Goal: Information Seeking & Learning: Understand process/instructions

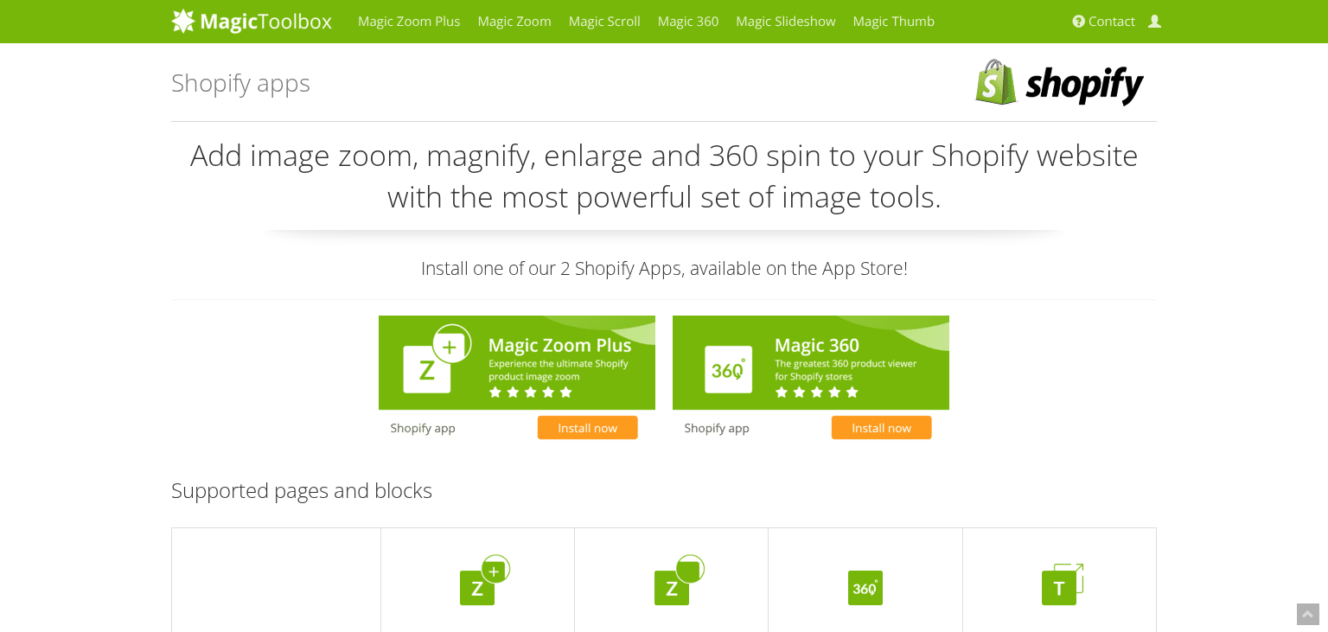
scroll to position [273, 0]
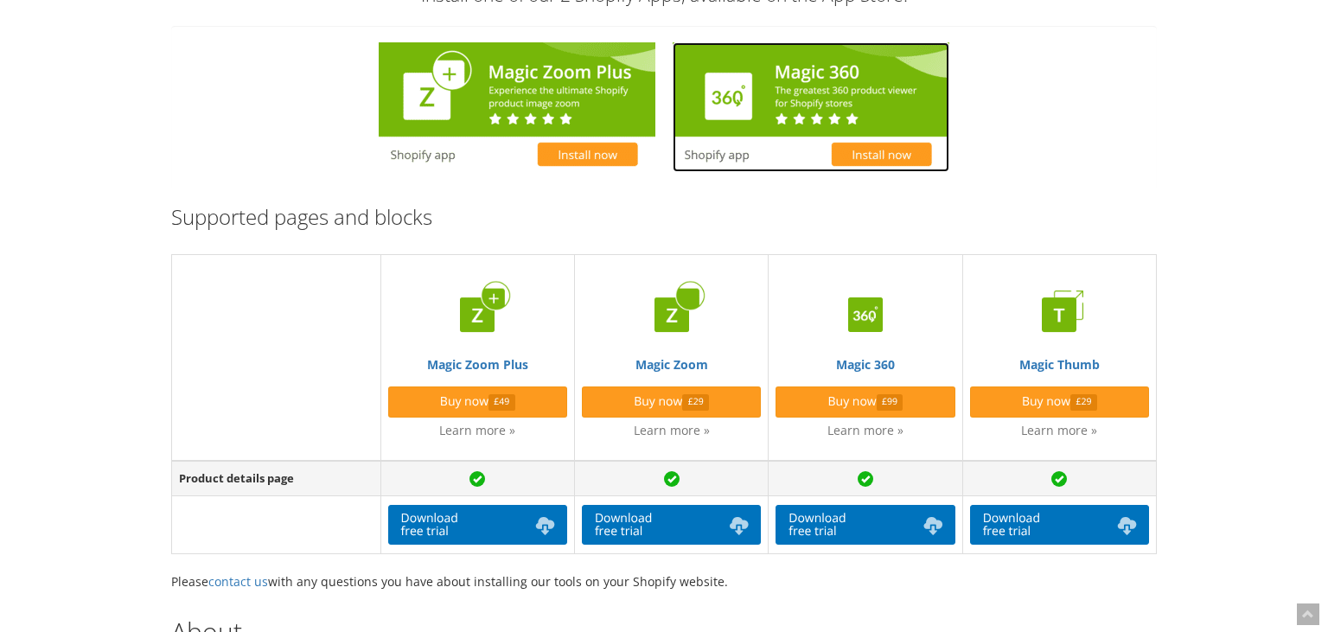
click at [822, 94] on img at bounding box center [810, 107] width 277 height 130
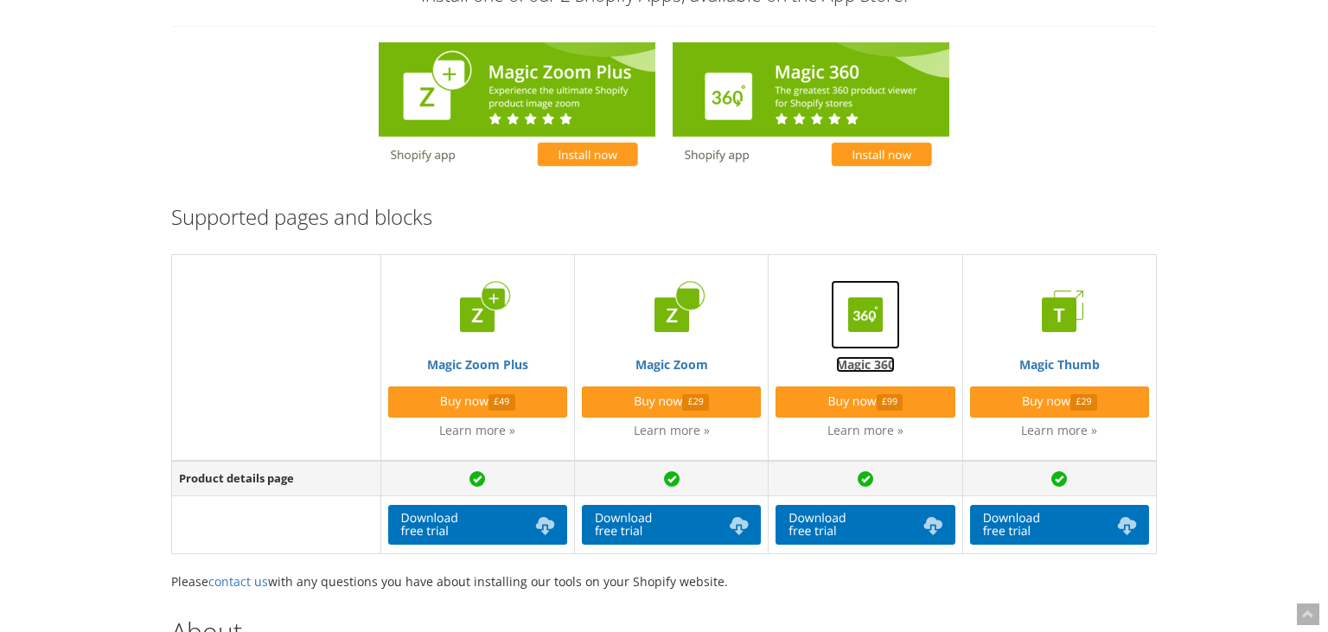
scroll to position [273, 0]
click at [850, 328] on img at bounding box center [865, 314] width 69 height 69
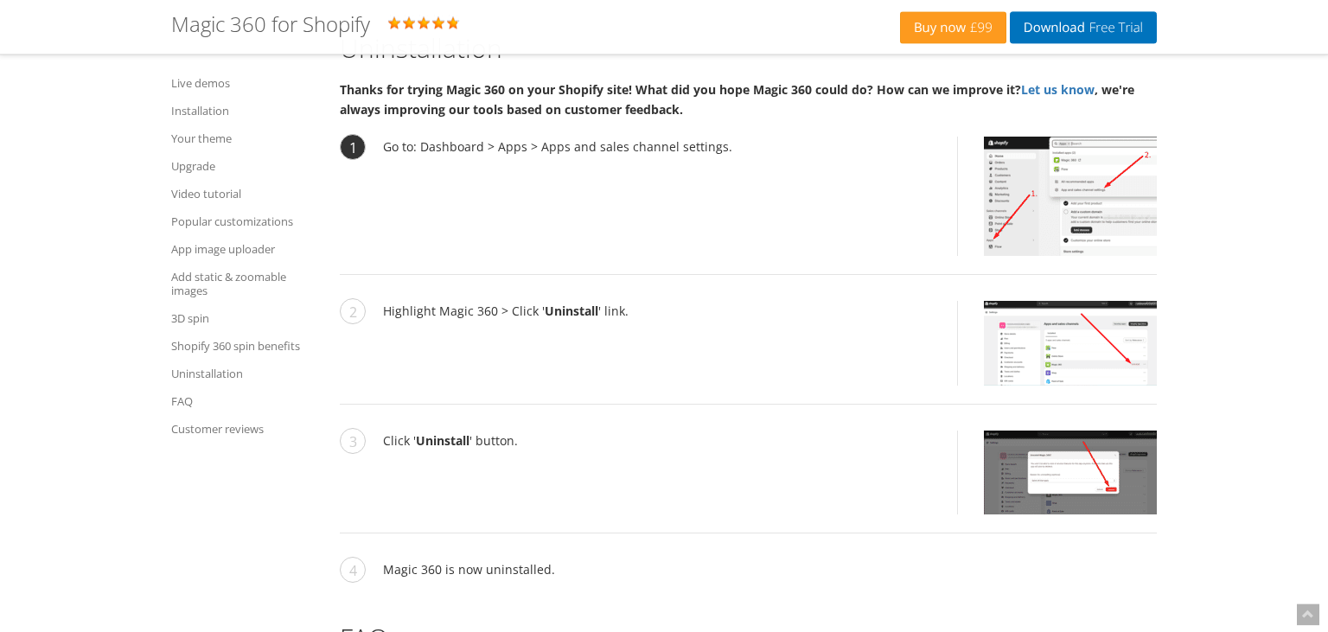
scroll to position [10376, 0]
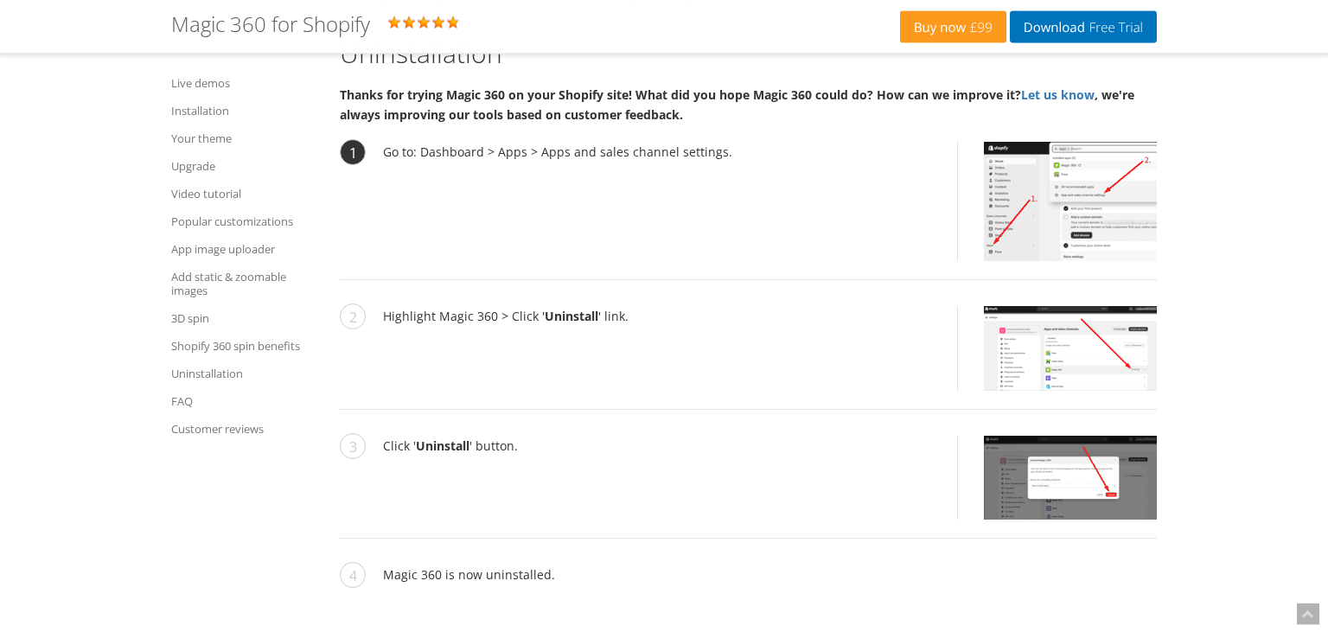
click at [1042, 161] on img at bounding box center [1070, 201] width 173 height 119
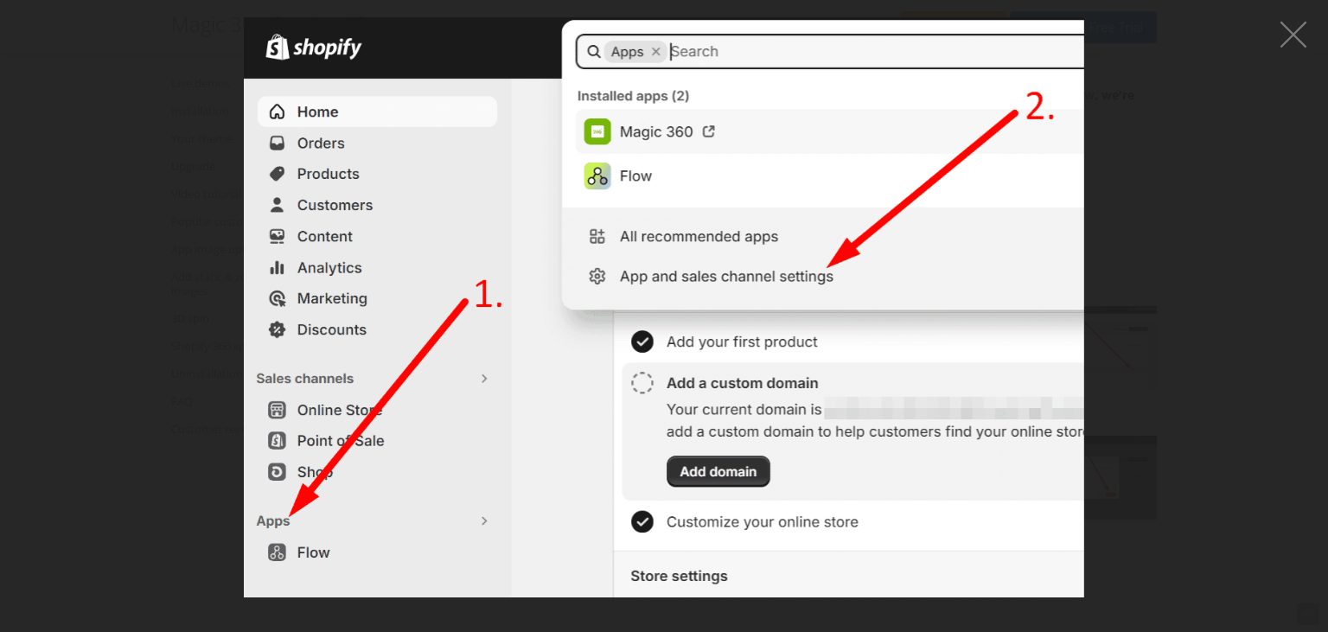
click at [1198, 143] on figure at bounding box center [664, 307] width 1328 height 580
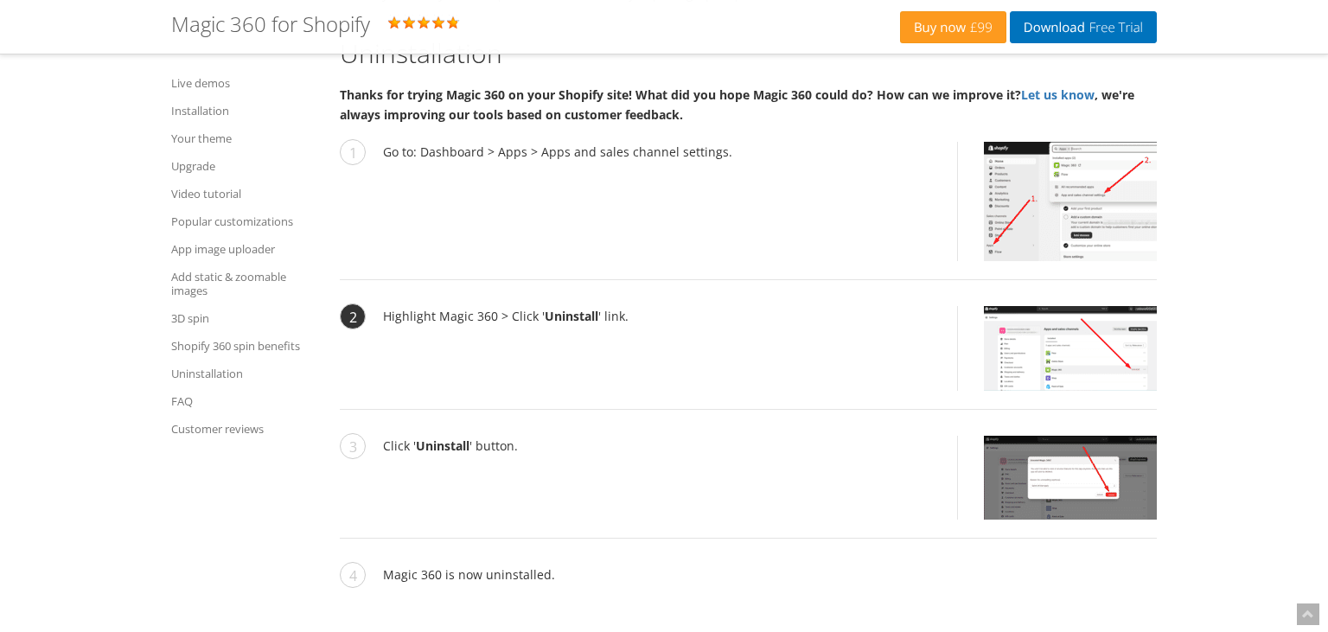
click at [1043, 358] on li "Highlight Magic 360 > Click ' Uninstall ' link." at bounding box center [748, 358] width 817 height 104
click at [1060, 317] on img at bounding box center [1070, 348] width 173 height 85
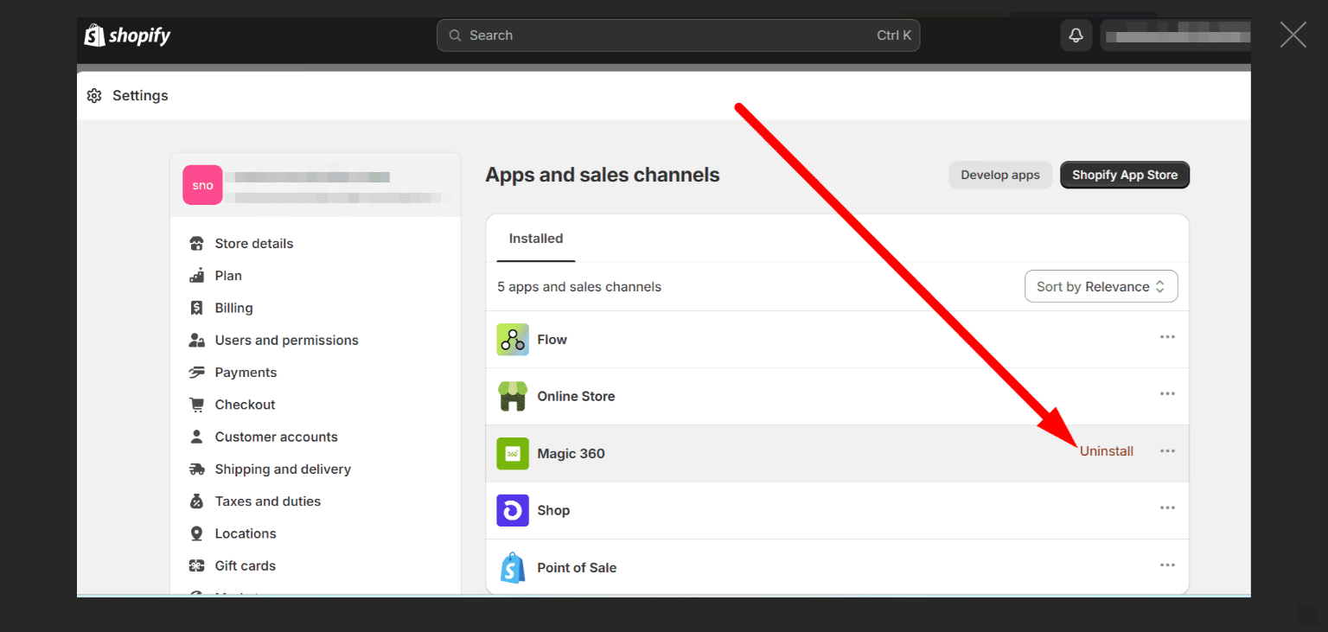
click at [1275, 383] on figure at bounding box center [664, 307] width 1328 height 580
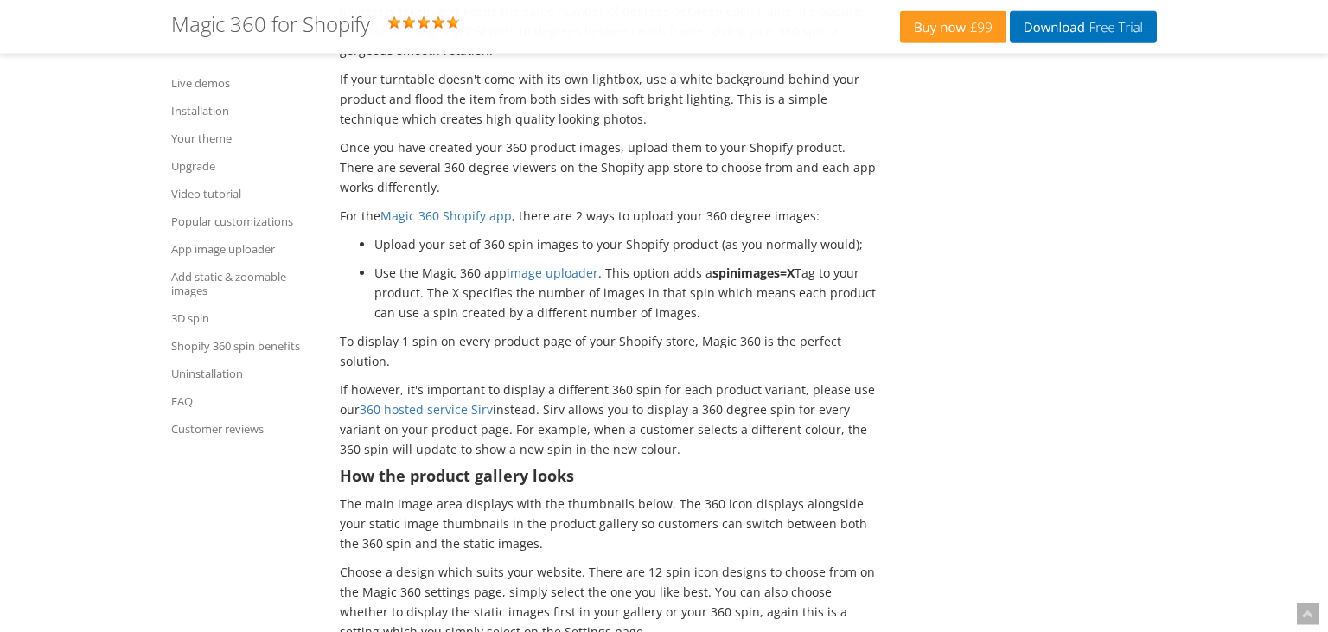
scroll to position [9554, 0]
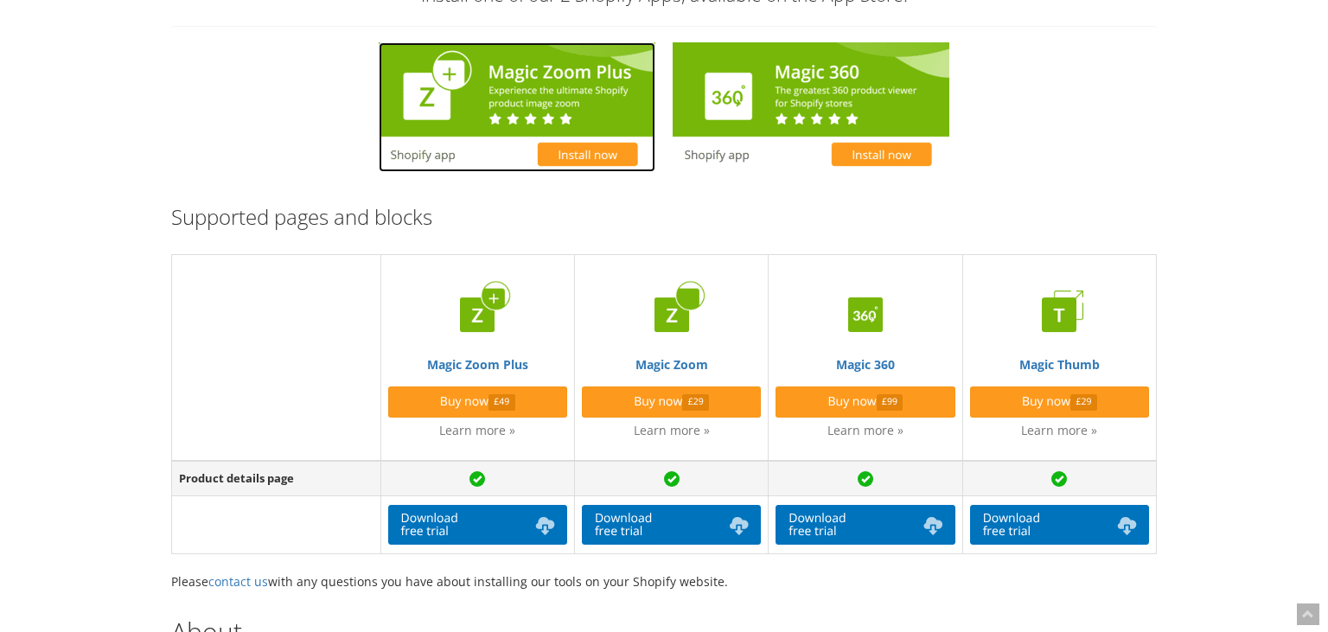
click at [544, 85] on img at bounding box center [517, 107] width 277 height 130
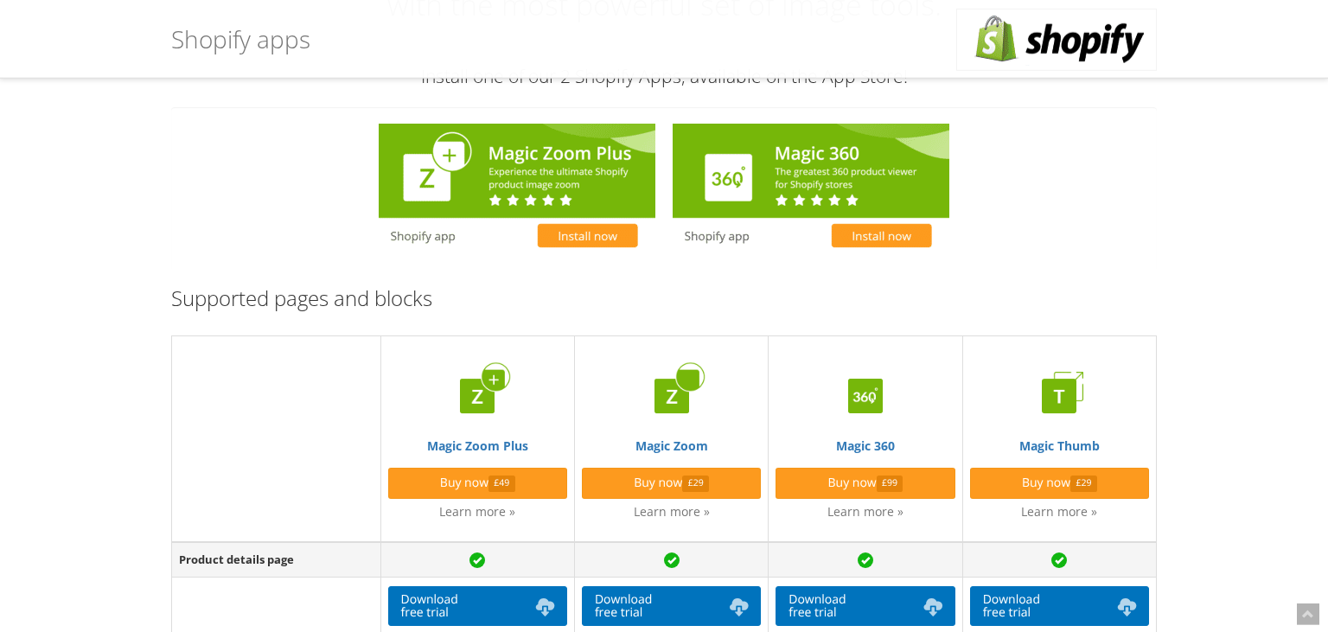
scroll to position [365, 0]
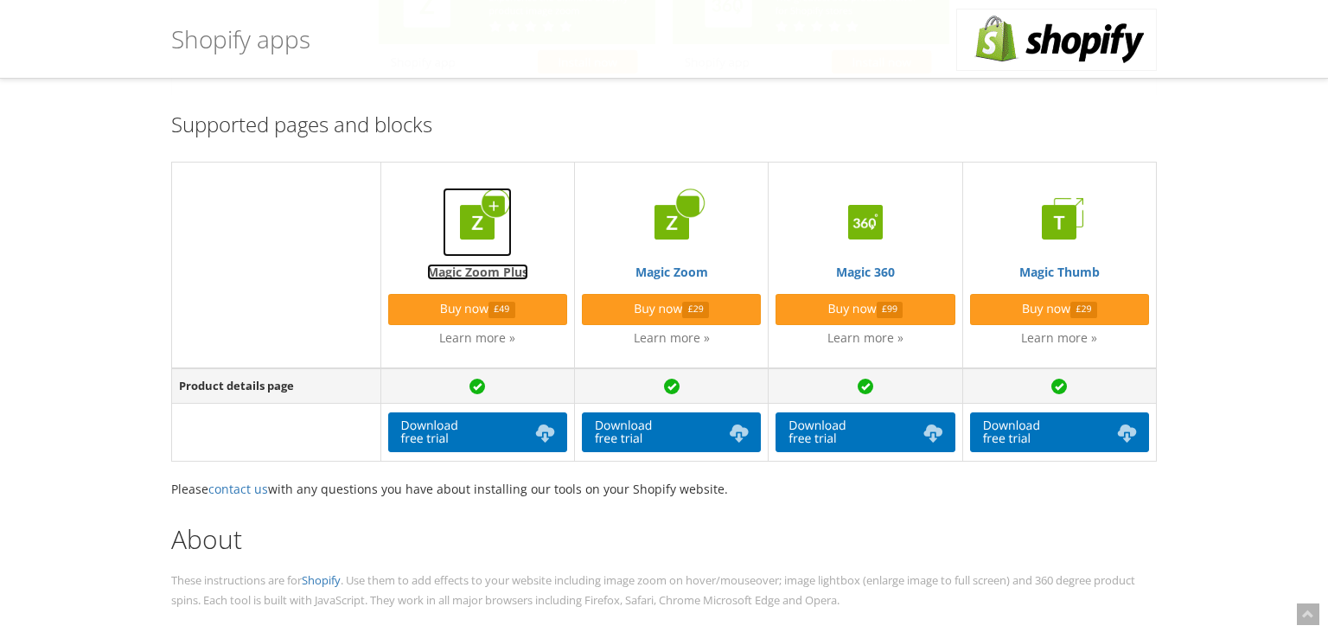
click at [463, 213] on img at bounding box center [477, 222] width 69 height 69
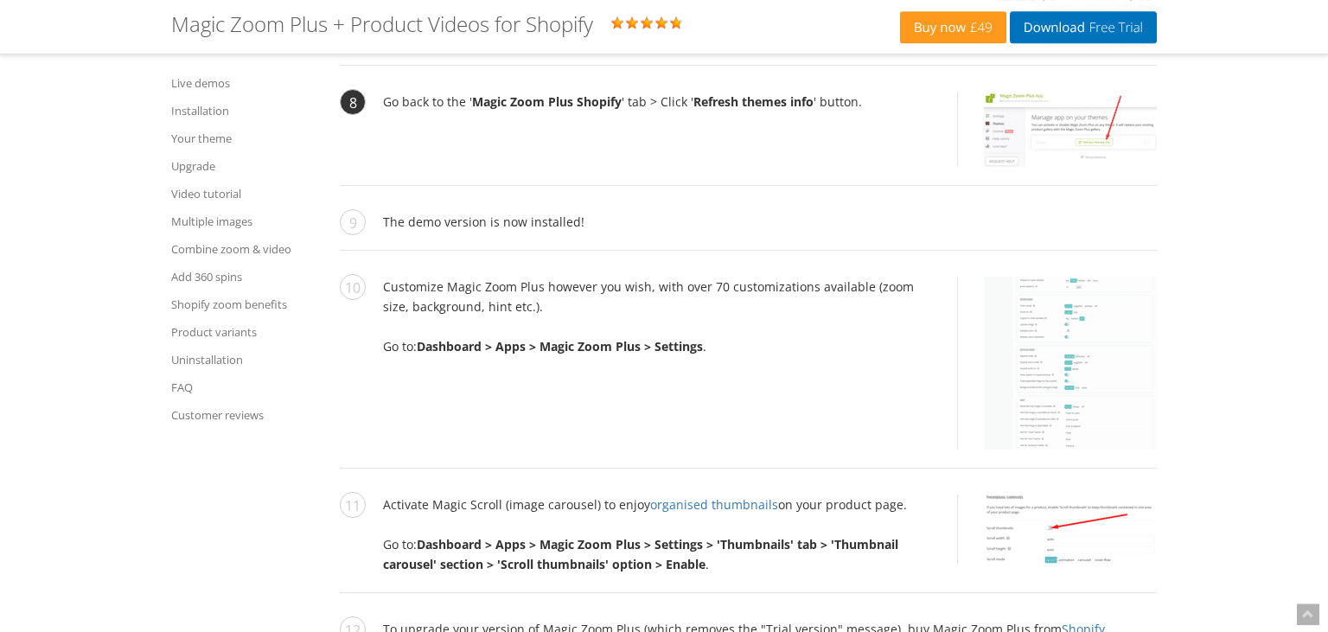
scroll to position [4494, 0]
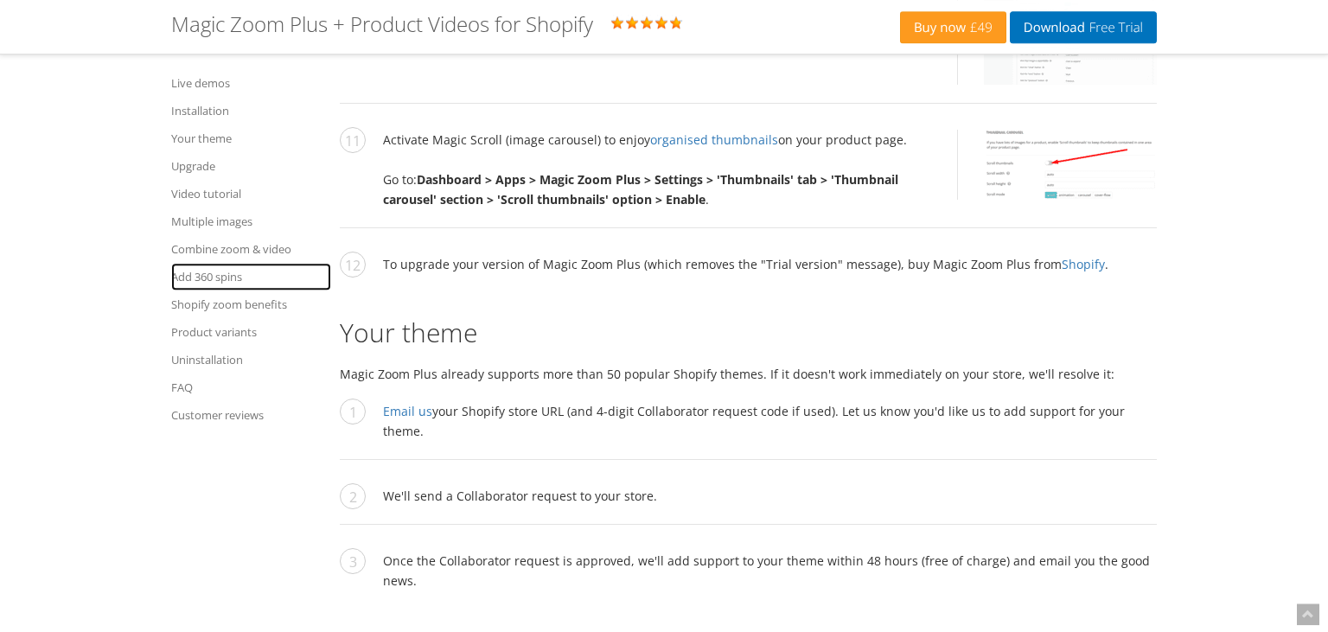
click at [218, 273] on link "Add 360 spins" at bounding box center [251, 277] width 160 height 28
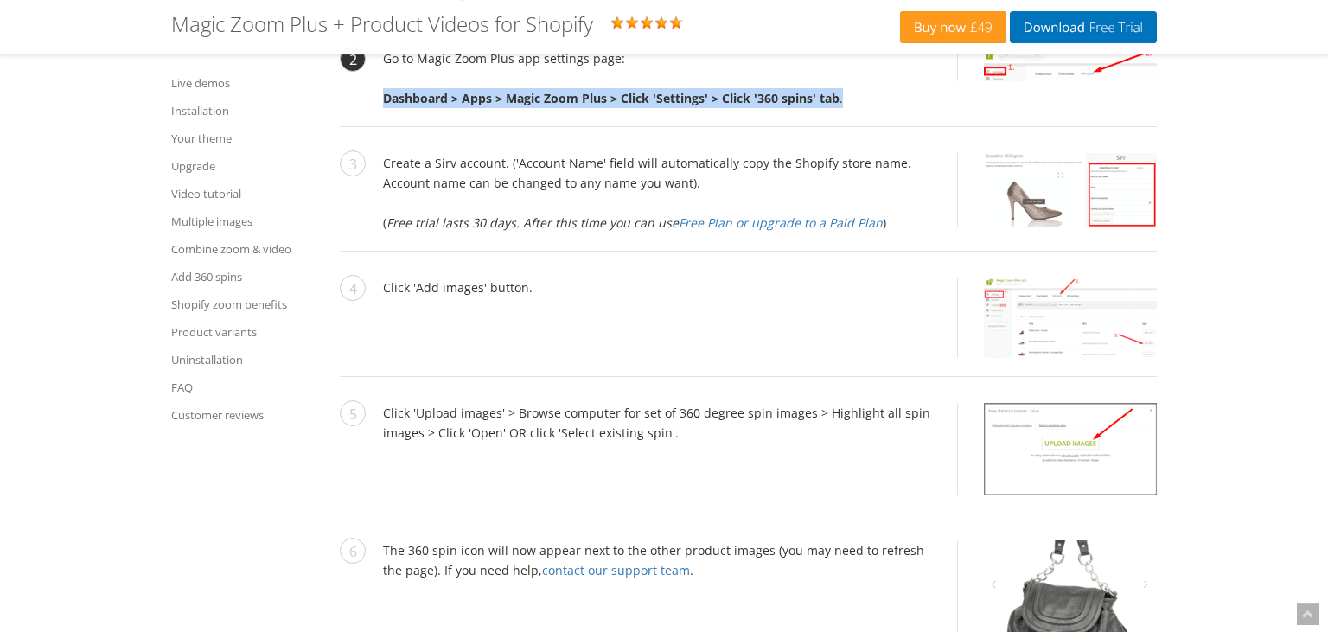
drag, startPoint x: 847, startPoint y: 292, endPoint x: 385, endPoint y: 296, distance: 462.4
click at [385, 127] on li "Go to Magic Zoom Plus app settings page: Dashboard > Apps > Magic Zoom Plus > C…" at bounding box center [748, 87] width 817 height 79
copy li "Dashboard > Apps > Magic Zoom Plus > Click 'Settings' > Click '360 spins' tab ."
